Goal: Find contact information: Find contact information

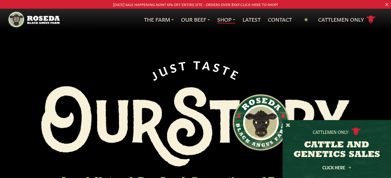
click at [217, 21] on link "Shop" at bounding box center [226, 20] width 18 height 8
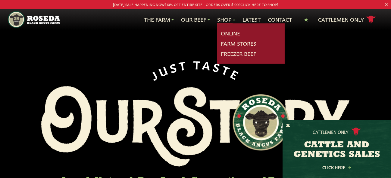
click at [221, 35] on link "Online" at bounding box center [230, 33] width 19 height 8
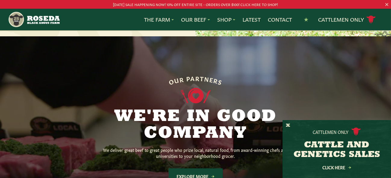
scroll to position [421, 0]
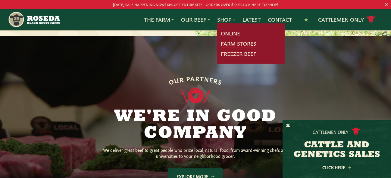
click at [221, 48] on link "Farm Stores" at bounding box center [239, 44] width 36 height 8
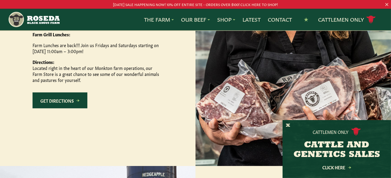
scroll to position [391, 0]
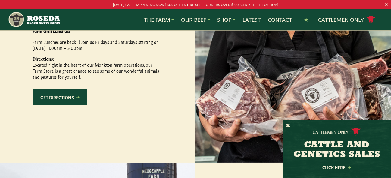
drag, startPoint x: 69, startPoint y: 75, endPoint x: 33, endPoint y: 70, distance: 36.4
copy p "[STREET_ADDRESS][PERSON_NAME]"
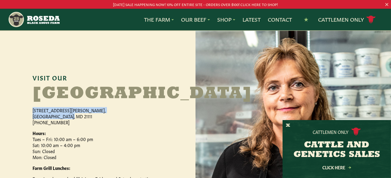
scroll to position [240, 0]
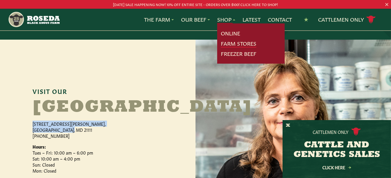
click at [221, 47] on link "Farm Stores" at bounding box center [239, 44] width 36 height 8
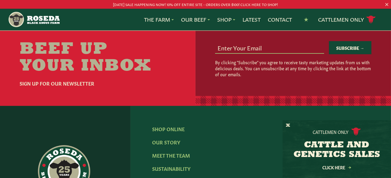
scroll to position [993, 0]
